Goal: Task Accomplishment & Management: Manage account settings

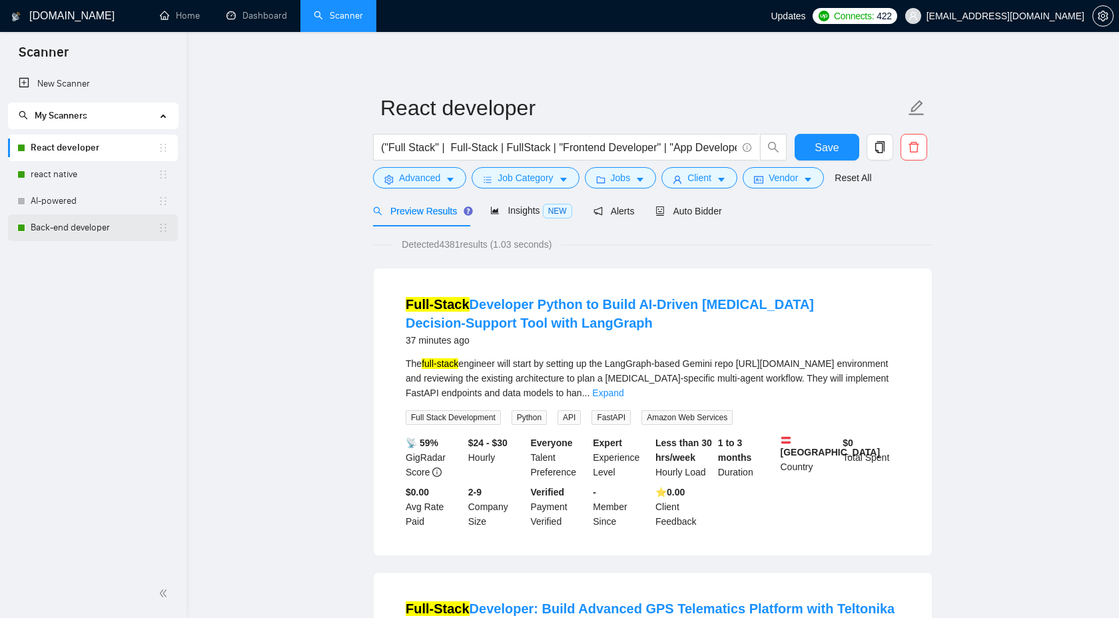
click at [100, 230] on link "Back-end developer" at bounding box center [94, 228] width 127 height 27
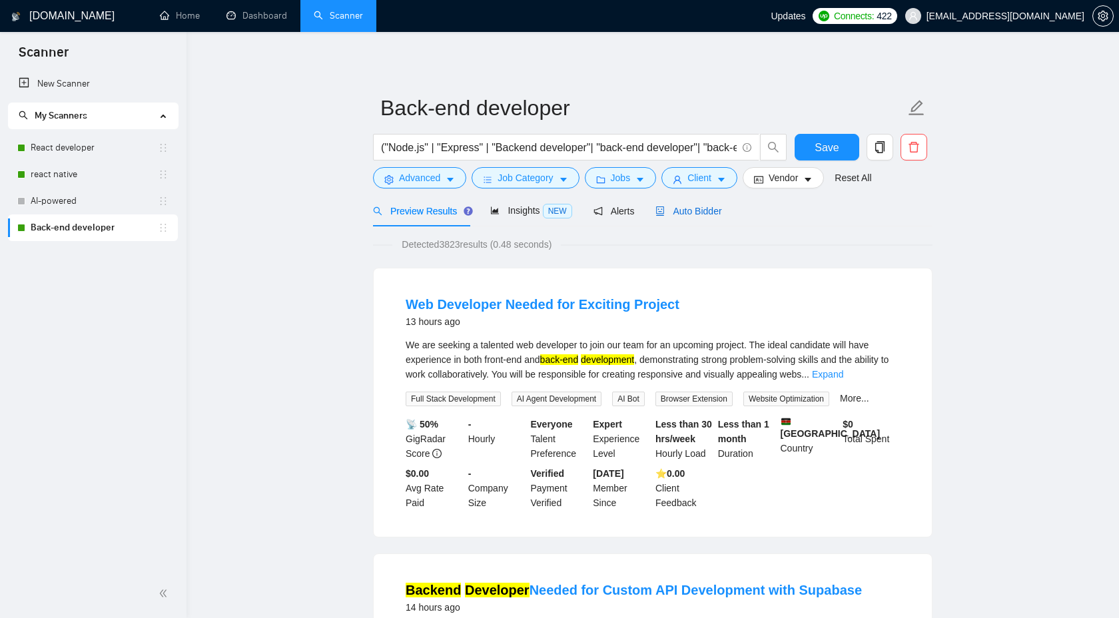
click at [686, 217] on div "Auto Bidder" at bounding box center [689, 211] width 66 height 15
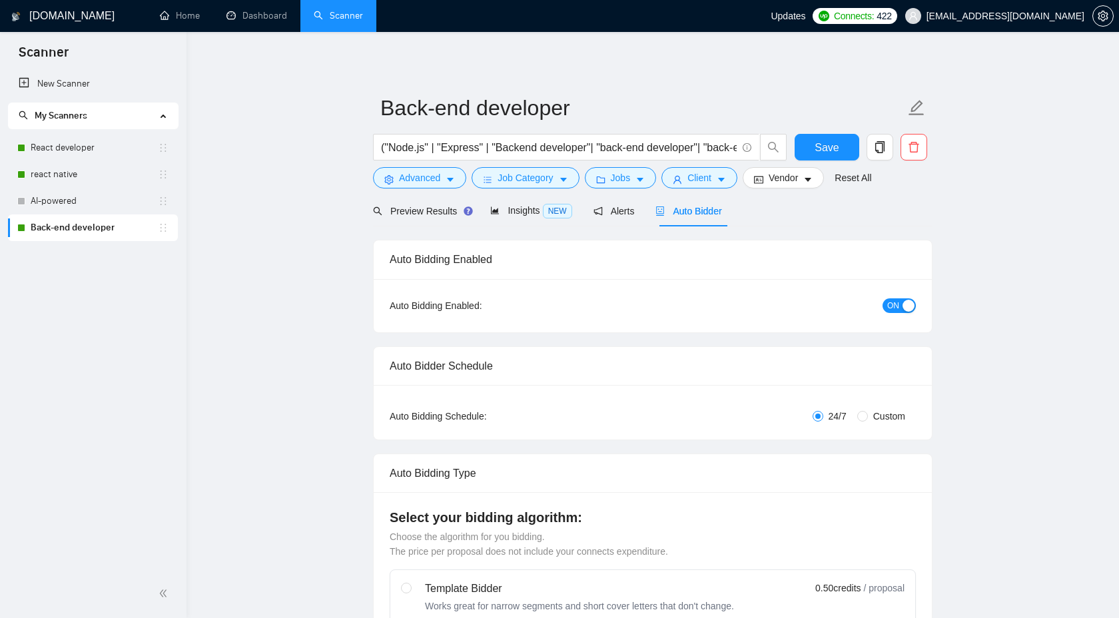
click at [887, 300] on span "ON" at bounding box center [893, 305] width 12 height 15
click at [816, 152] on span "Save" at bounding box center [827, 147] width 24 height 17
click at [77, 181] on link "react native" at bounding box center [94, 174] width 127 height 27
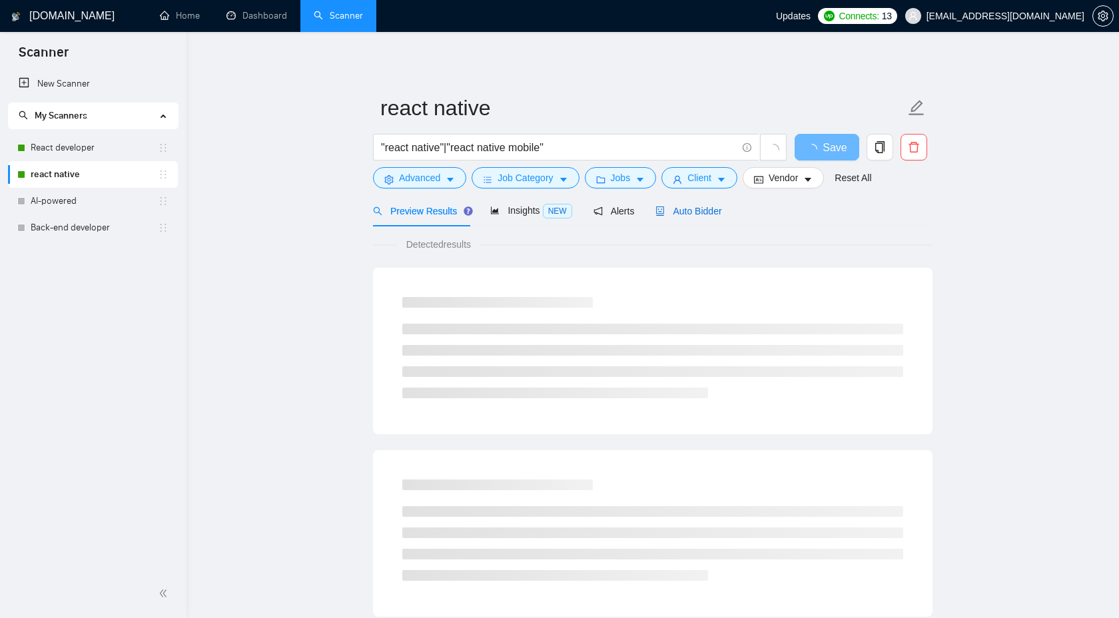
click at [700, 217] on div "Auto Bidder" at bounding box center [689, 211] width 66 height 15
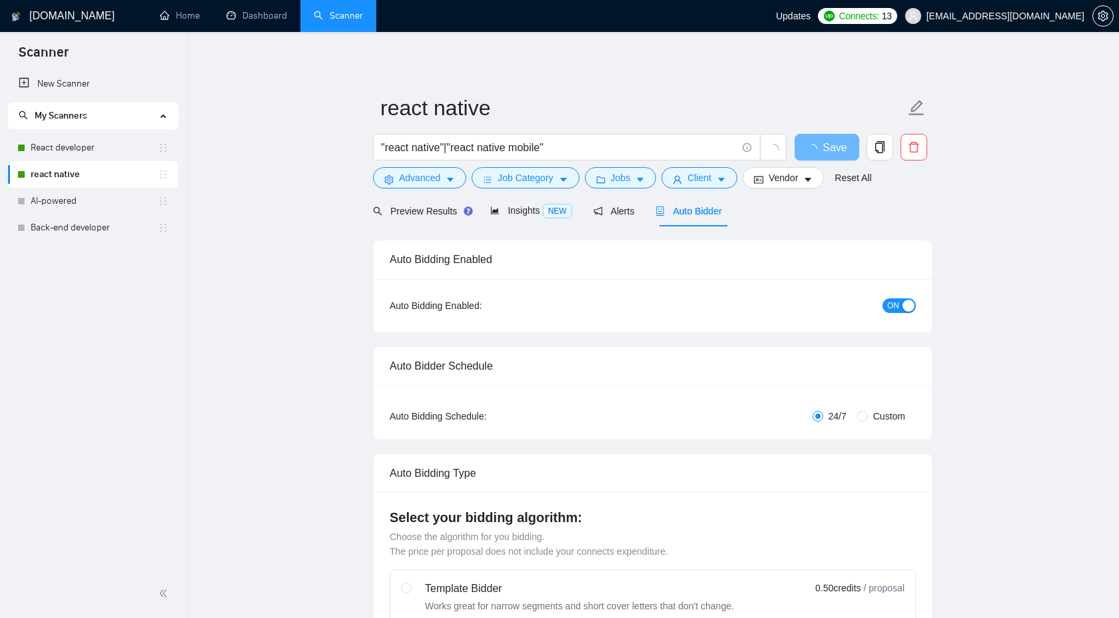
click at [892, 304] on span "ON" at bounding box center [893, 305] width 12 height 15
click at [818, 150] on span "Save" at bounding box center [827, 147] width 24 height 17
click at [69, 144] on link "React developer" at bounding box center [94, 148] width 127 height 27
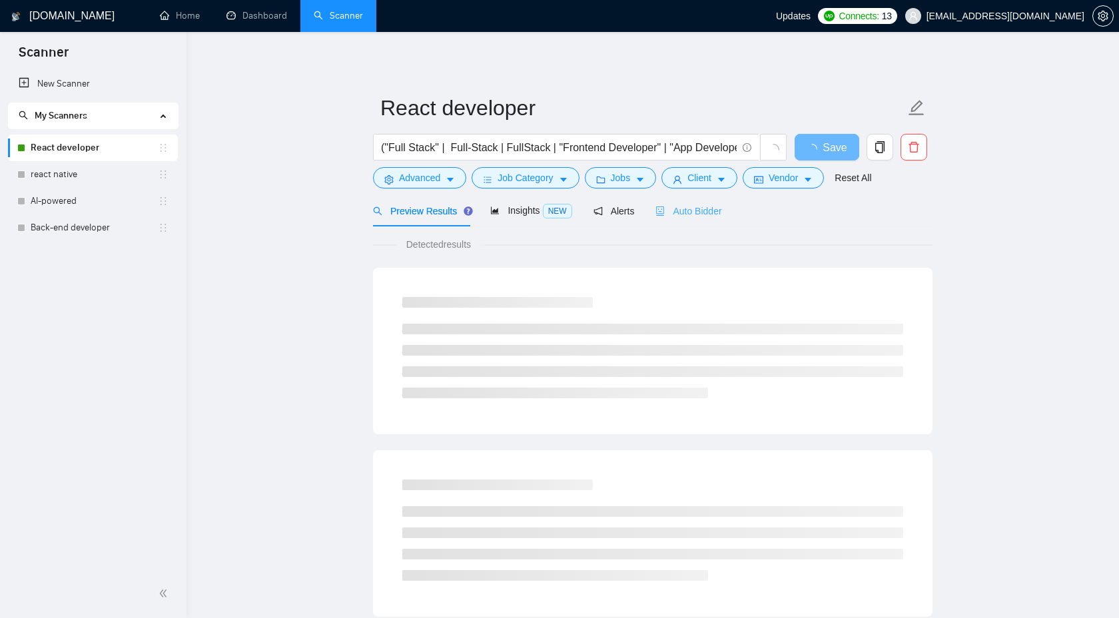
click at [696, 219] on div "Auto Bidder" at bounding box center [689, 210] width 66 height 31
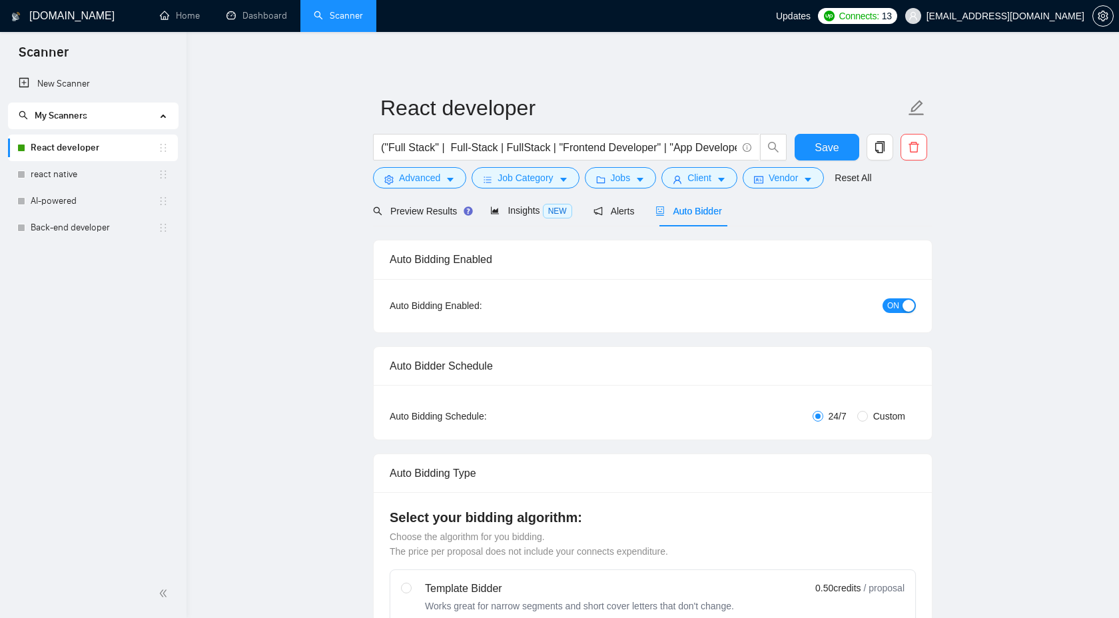
click at [903, 304] on div "button" at bounding box center [909, 306] width 12 height 12
click at [842, 155] on button "Save" at bounding box center [827, 147] width 65 height 27
click at [808, 147] on button "Save" at bounding box center [827, 147] width 65 height 27
